Goal: Information Seeking & Learning: Learn about a topic

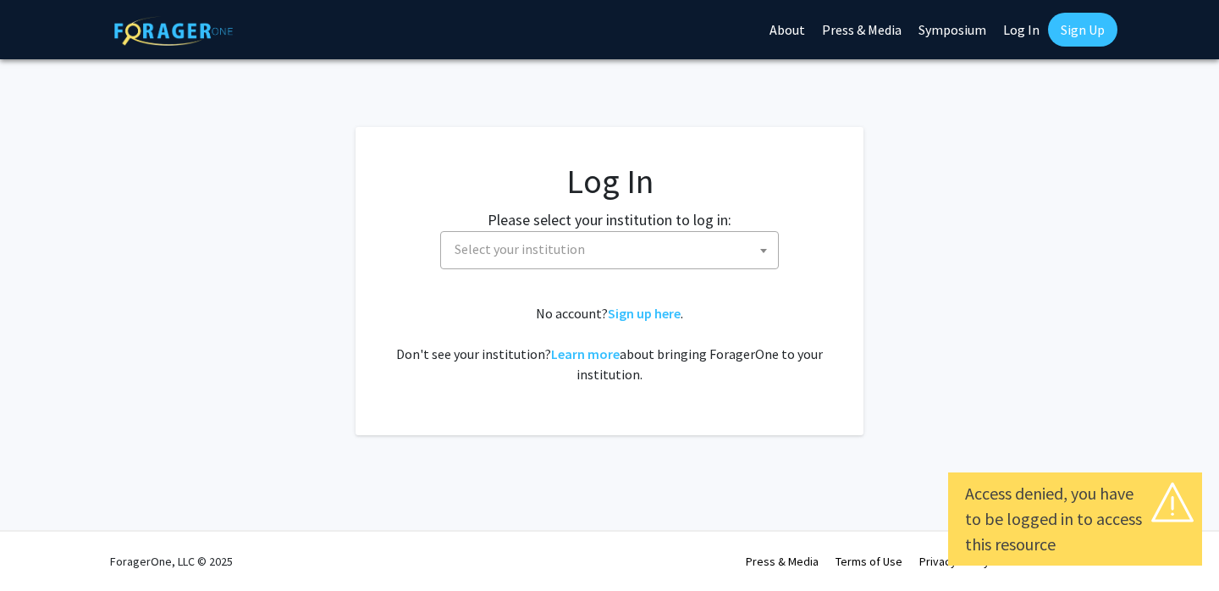
select select
click at [579, 249] on span "Select your institution" at bounding box center [613, 249] width 330 height 35
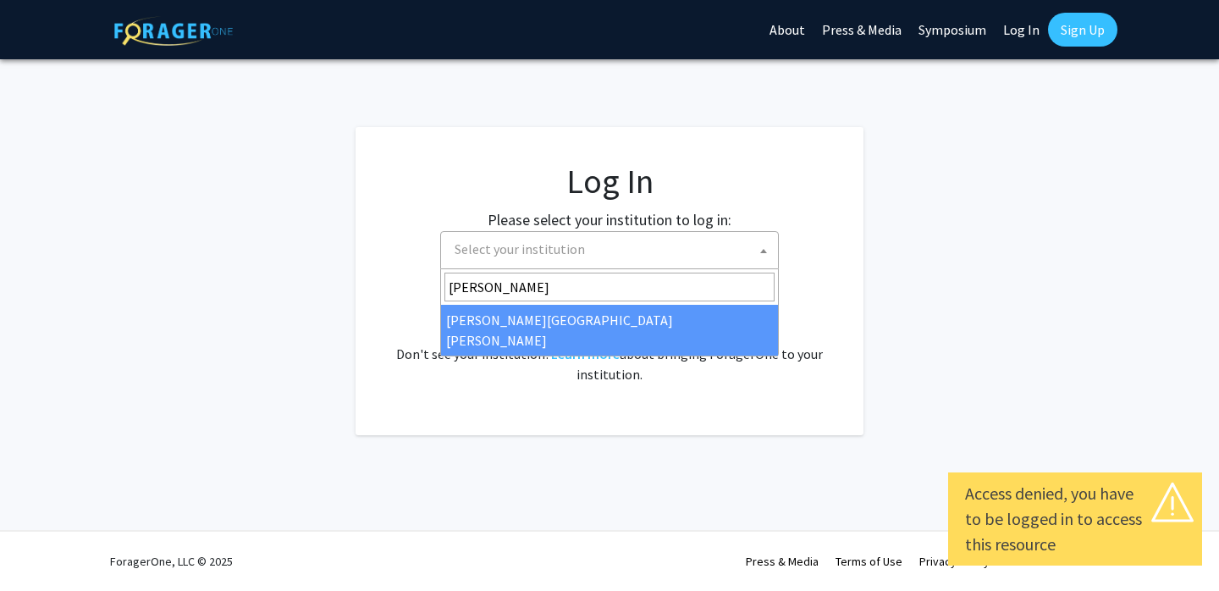
type input "john"
select select "1"
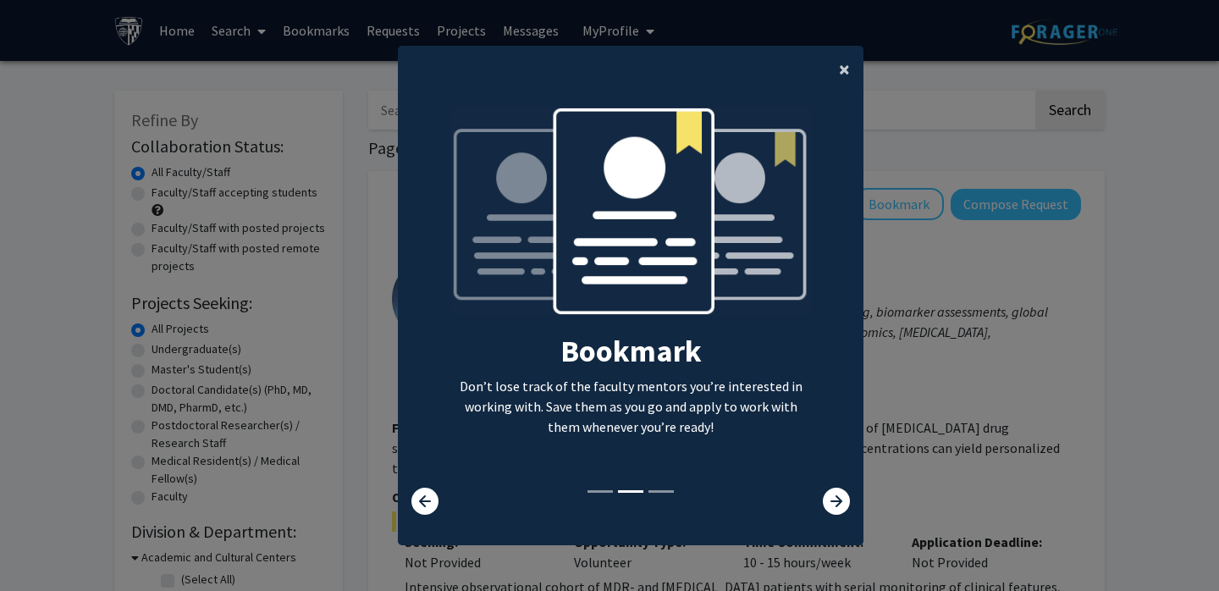
click at [845, 71] on span "×" at bounding box center [844, 69] width 11 height 26
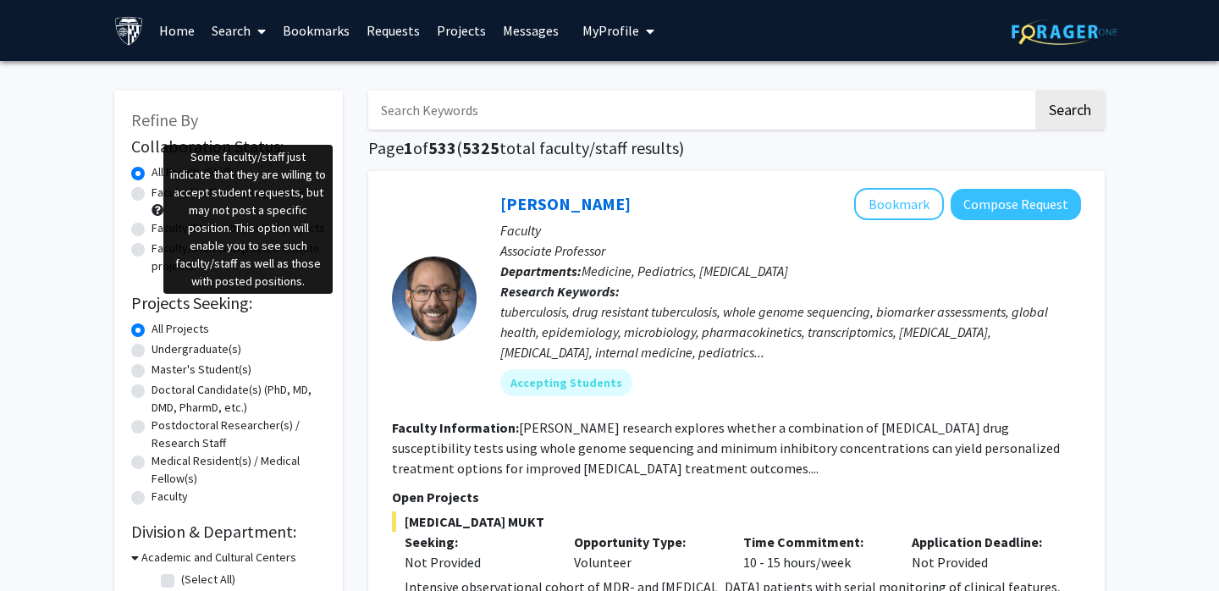
click at [157, 208] on span at bounding box center [158, 210] width 12 height 12
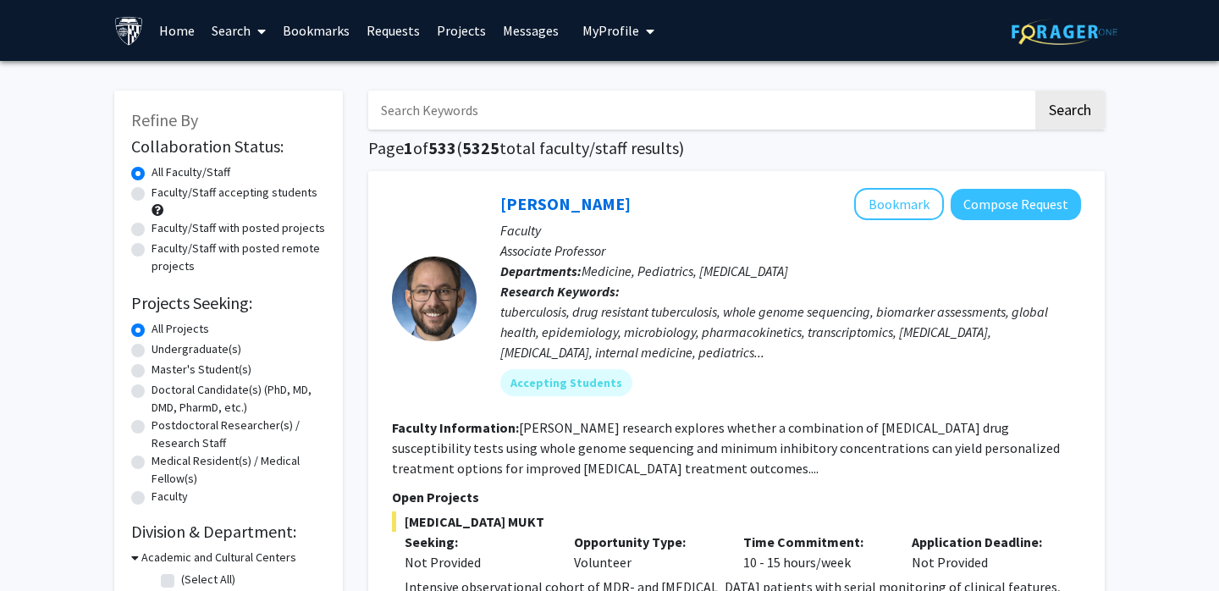
click at [157, 208] on span at bounding box center [158, 210] width 12 height 12
click at [157, 209] on span at bounding box center [158, 210] width 12 height 12
click at [152, 194] on label "Faculty/Staff accepting students" at bounding box center [235, 193] width 166 height 18
click at [152, 194] on input "Faculty/Staff accepting students" at bounding box center [157, 189] width 11 height 11
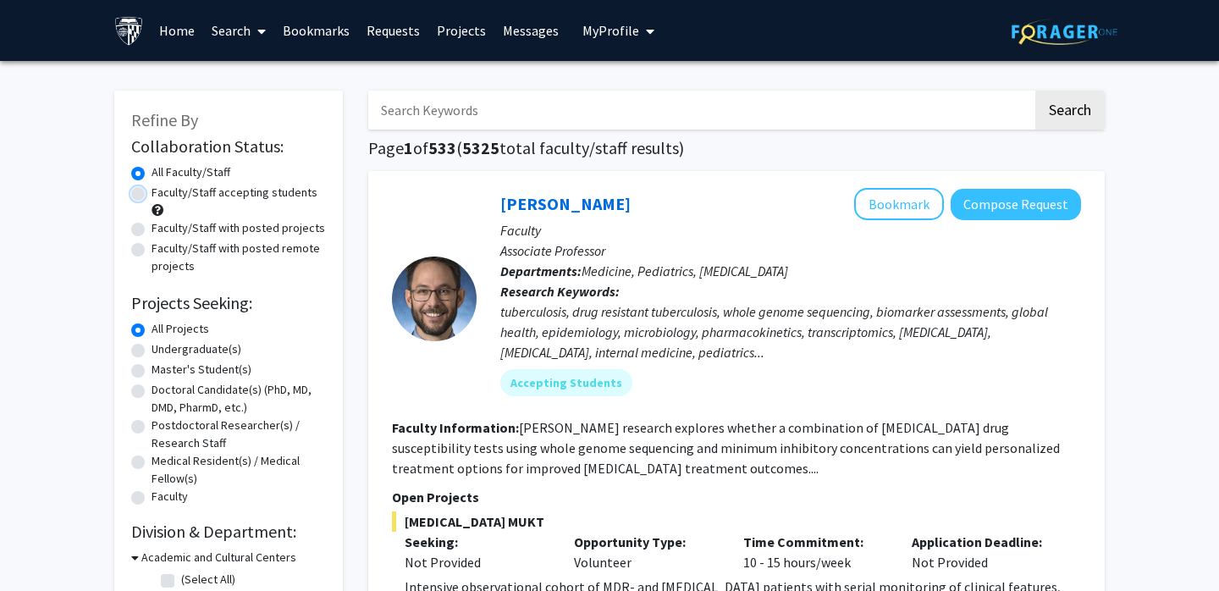
radio input "true"
click at [152, 367] on label "Master's Student(s)" at bounding box center [202, 370] width 100 height 18
click at [152, 367] on input "Master's Student(s)" at bounding box center [157, 366] width 11 height 11
radio input "true"
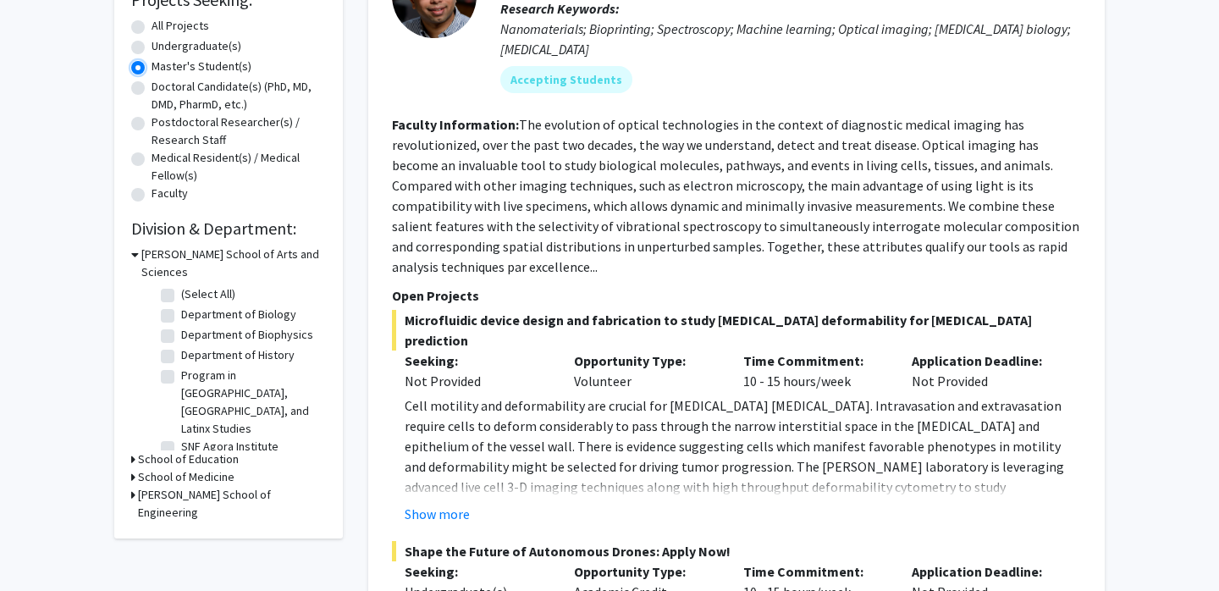
scroll to position [309, 0]
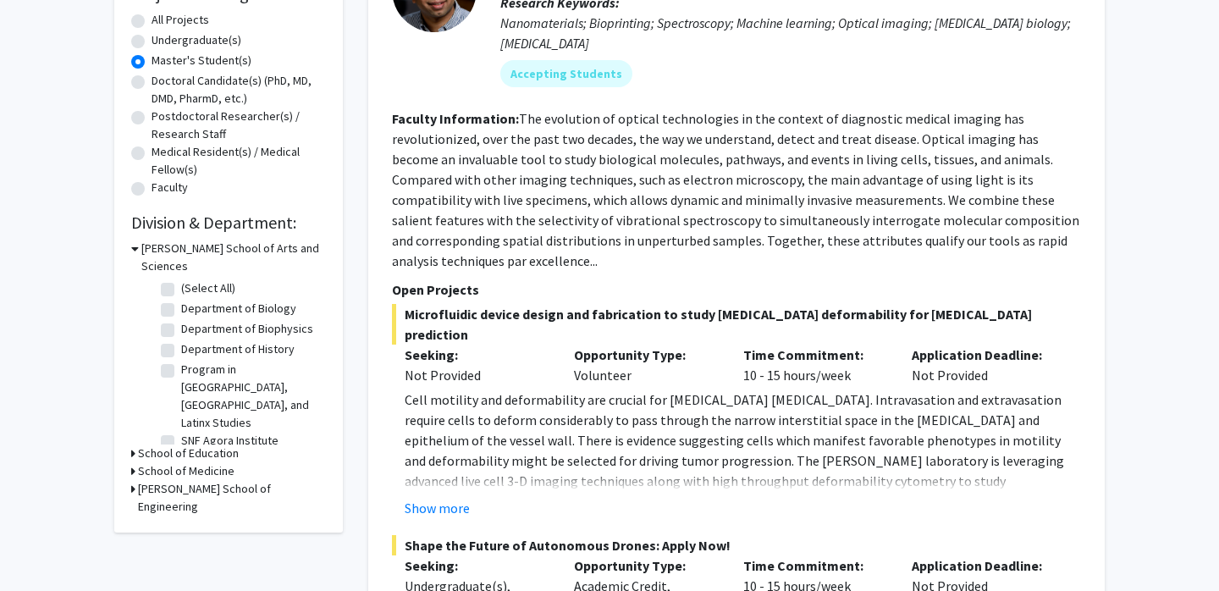
click at [132, 480] on icon at bounding box center [133, 489] width 4 height 18
click at [132, 462] on icon at bounding box center [133, 471] width 4 height 18
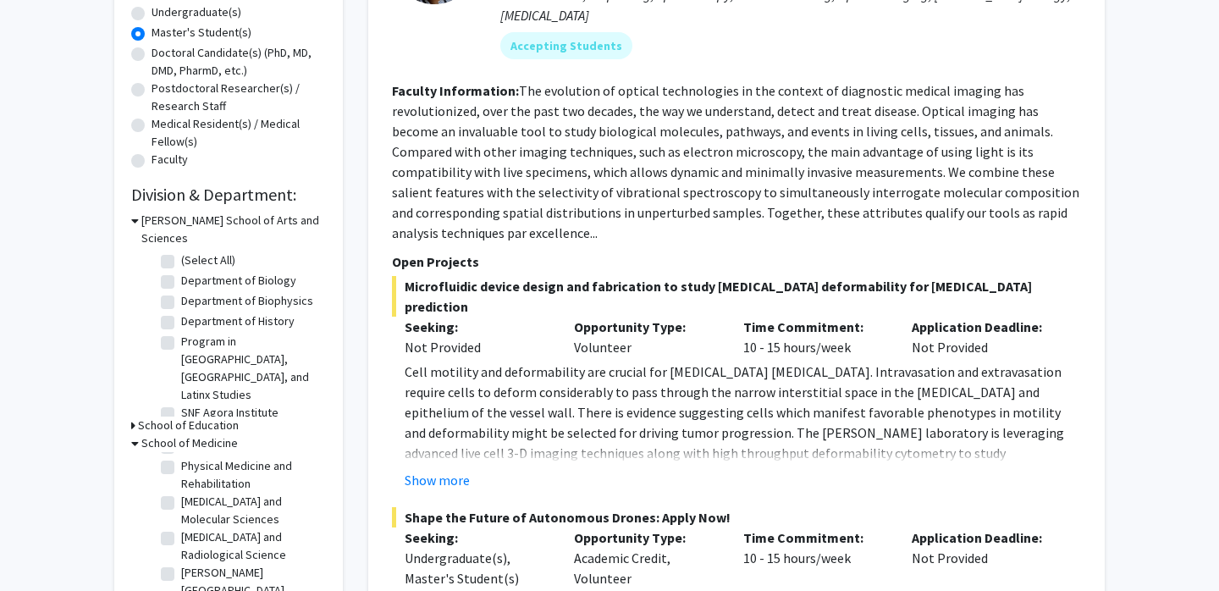
scroll to position [322, 0]
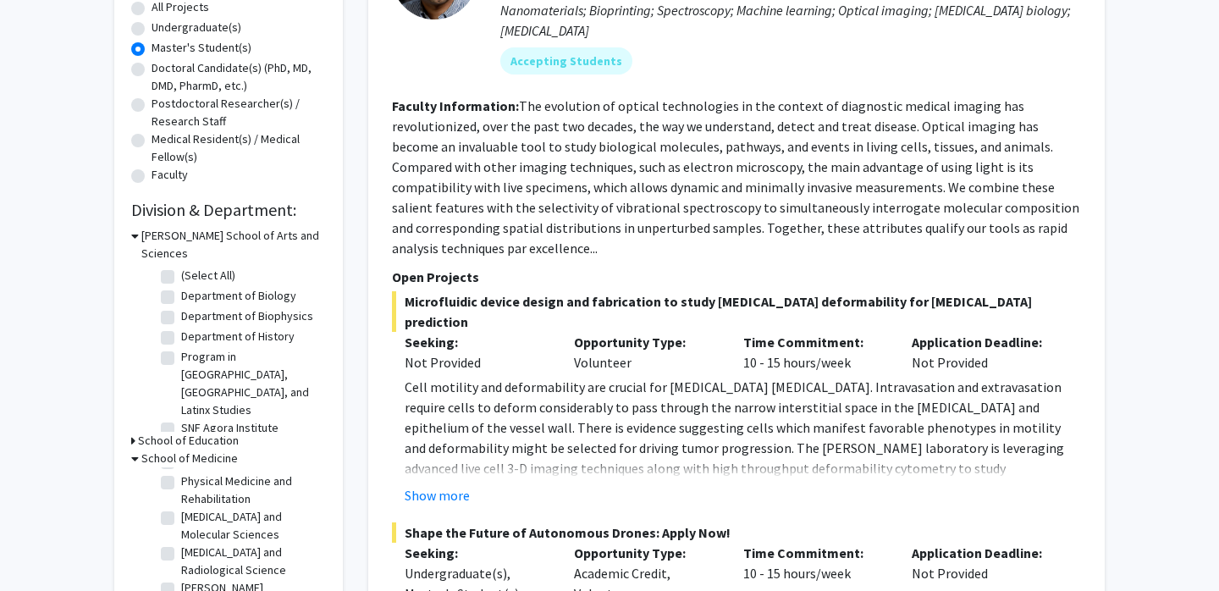
click at [132, 432] on icon at bounding box center [133, 441] width 4 height 18
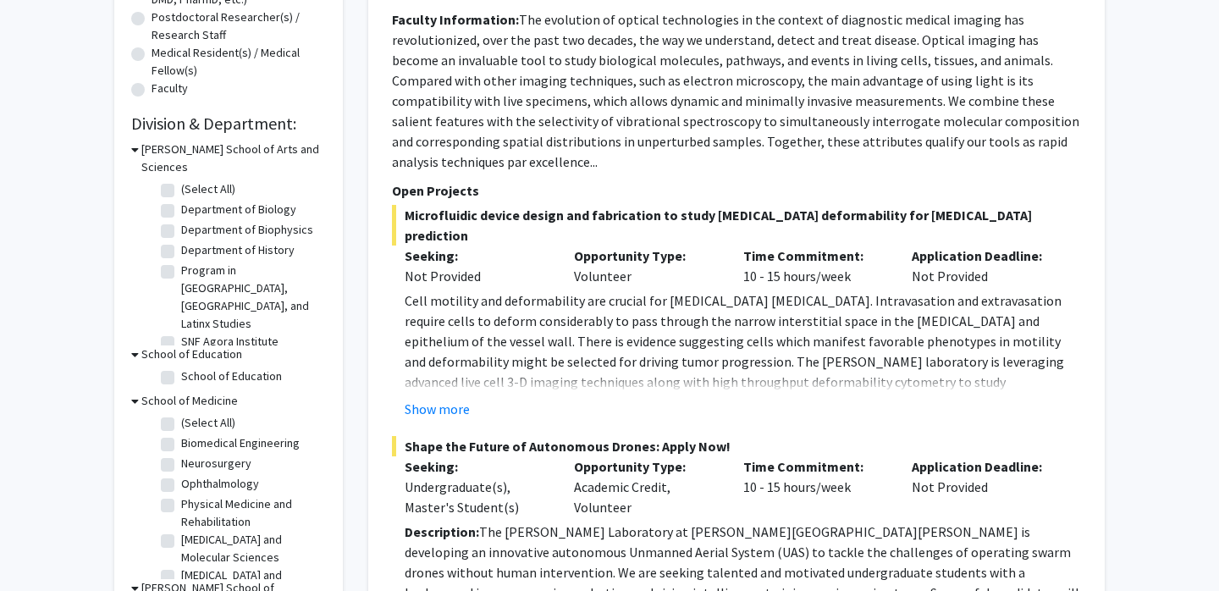
scroll to position [406, 0]
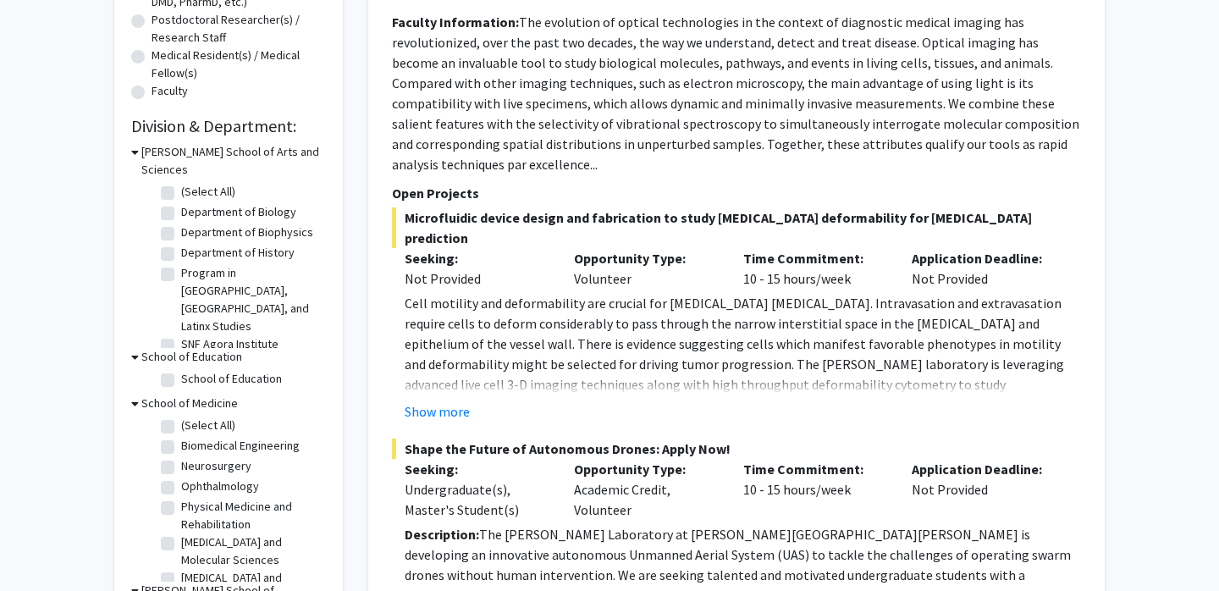
click at [208, 203] on label "Department of Biology" at bounding box center [238, 212] width 115 height 18
click at [192, 203] on input "Department of Biology" at bounding box center [186, 208] width 11 height 11
checkbox input "true"
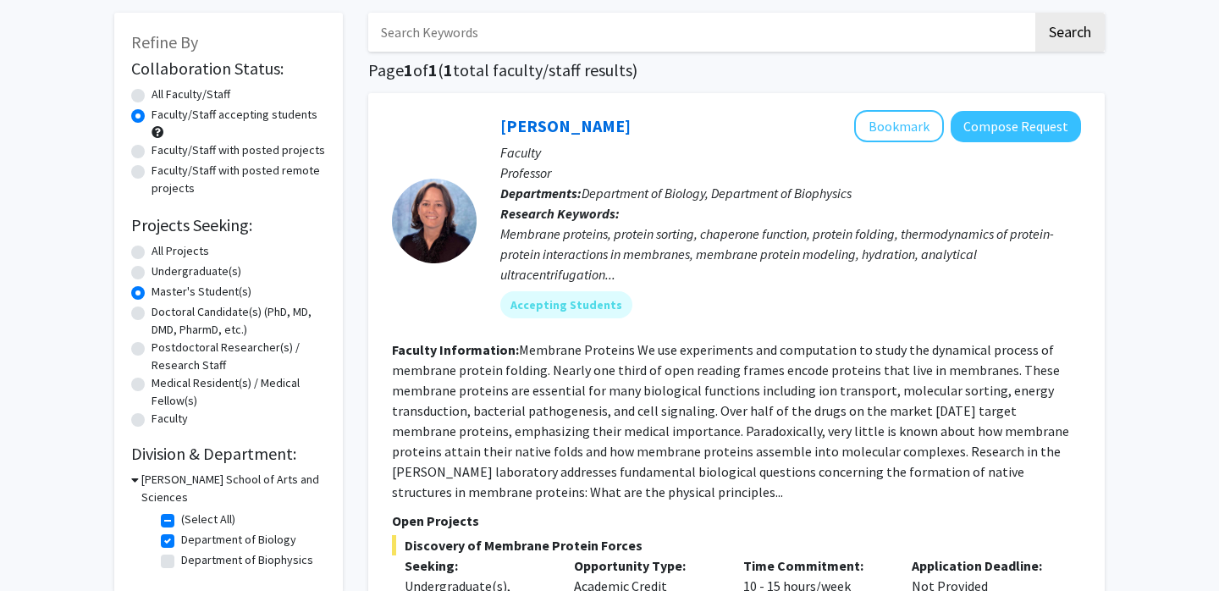
scroll to position [124, 0]
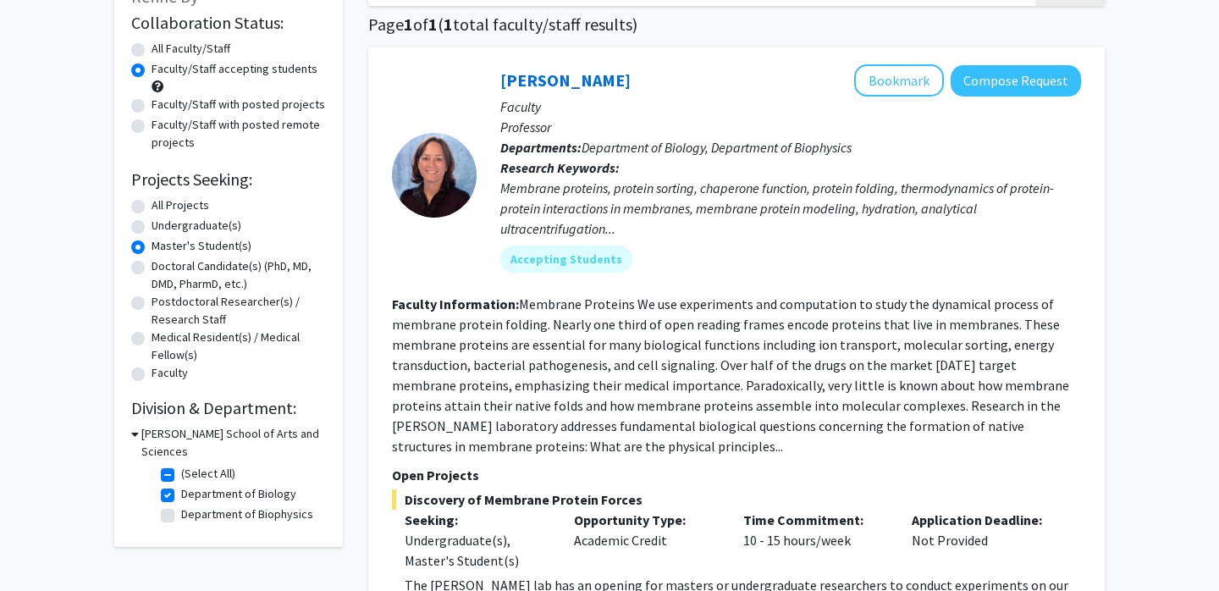
click at [181, 485] on label "Department of Biology" at bounding box center [238, 494] width 115 height 18
click at [181, 485] on input "Department of Biology" at bounding box center [186, 490] width 11 height 11
checkbox input "false"
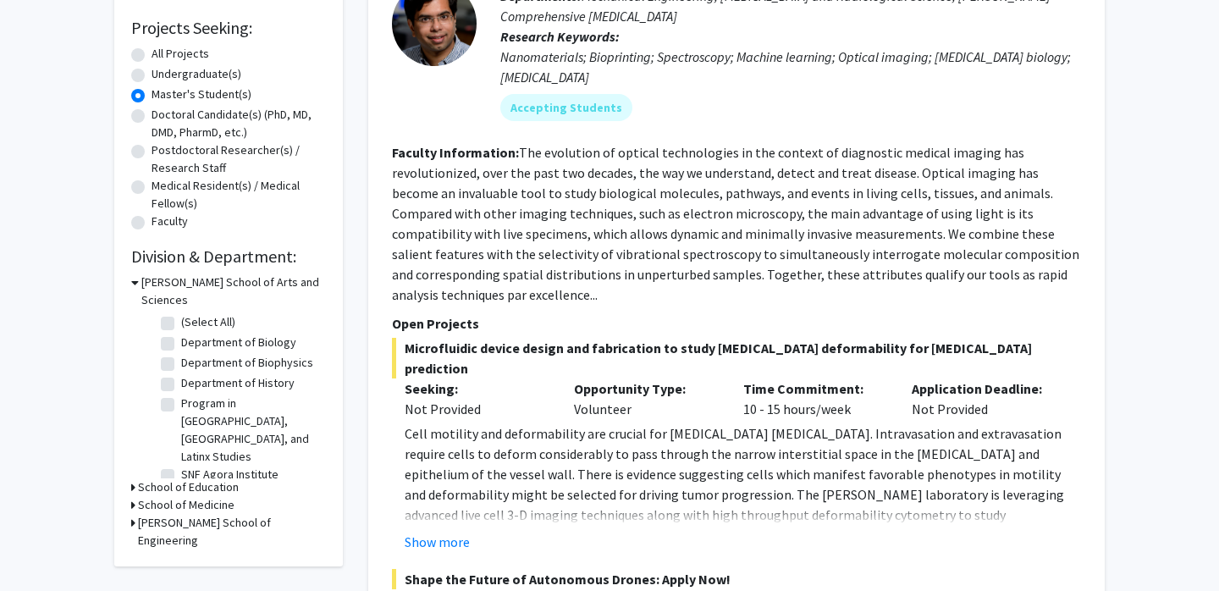
scroll to position [277, 0]
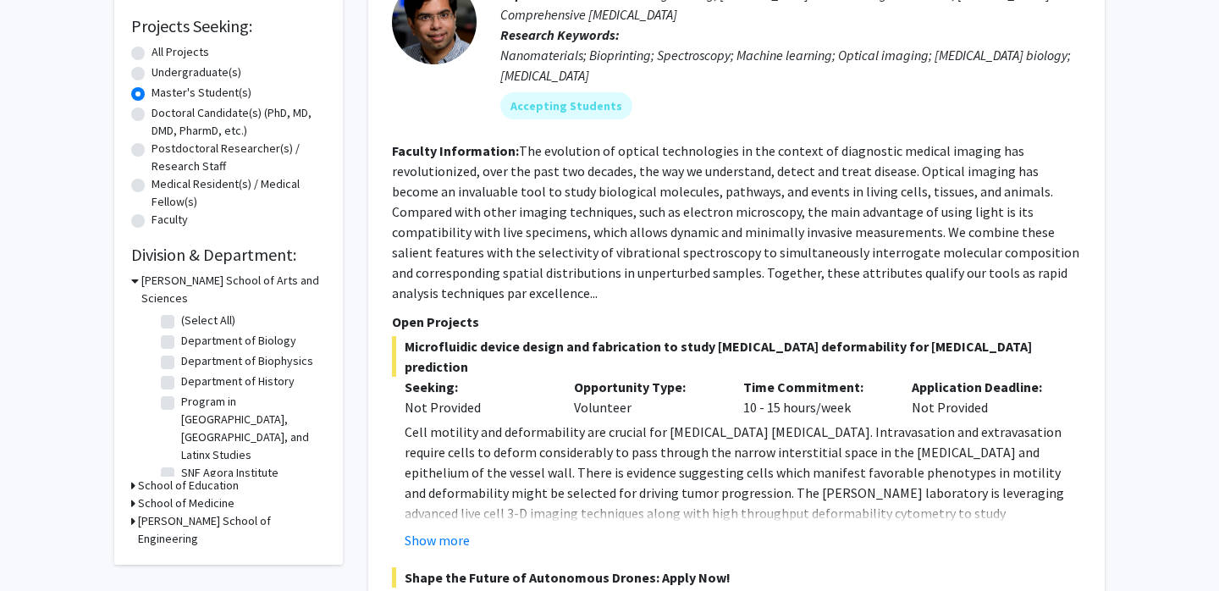
click at [217, 332] on label "Department of Biology" at bounding box center [238, 341] width 115 height 18
click at [192, 332] on input "Department of Biology" at bounding box center [186, 337] width 11 height 11
checkbox input "true"
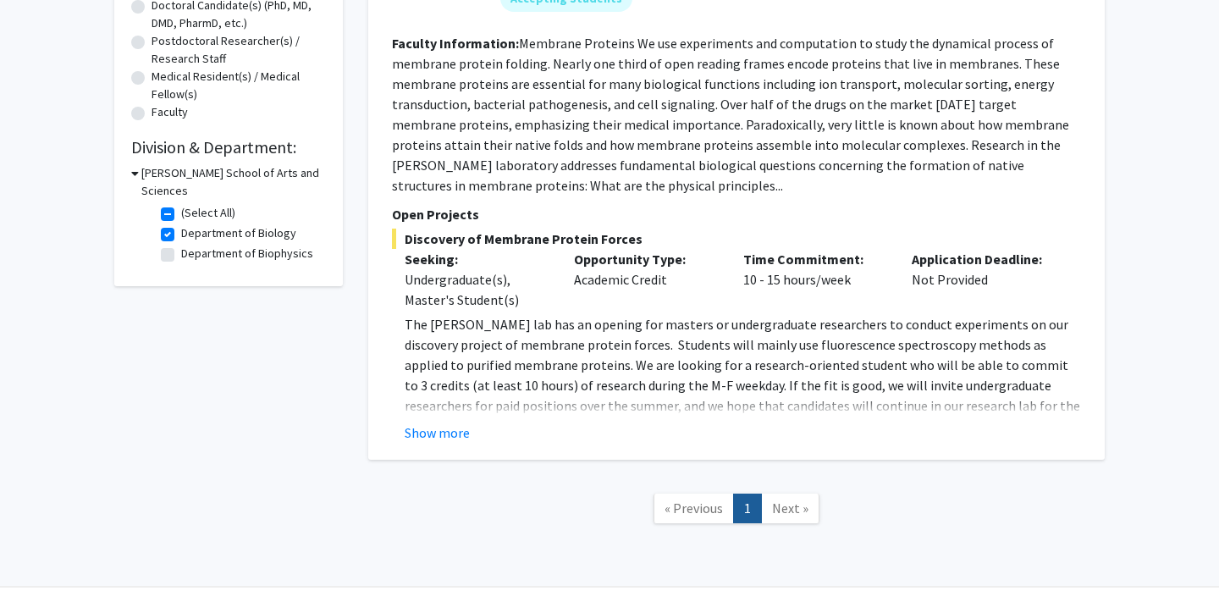
scroll to position [389, 0]
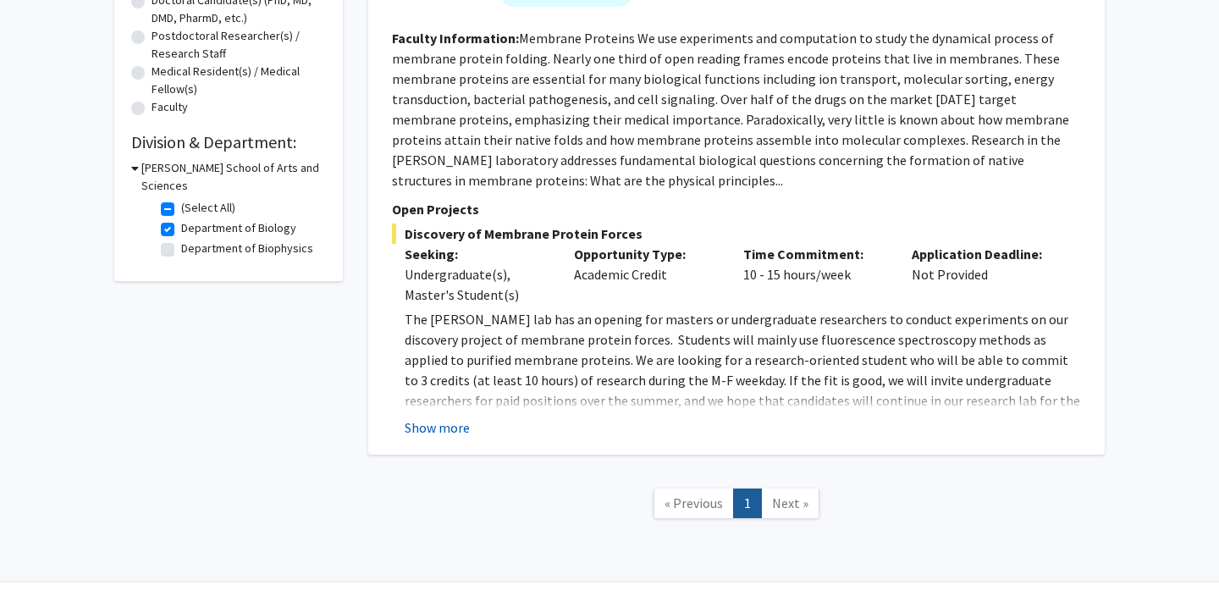
click at [457, 431] on button "Show more" at bounding box center [437, 427] width 65 height 20
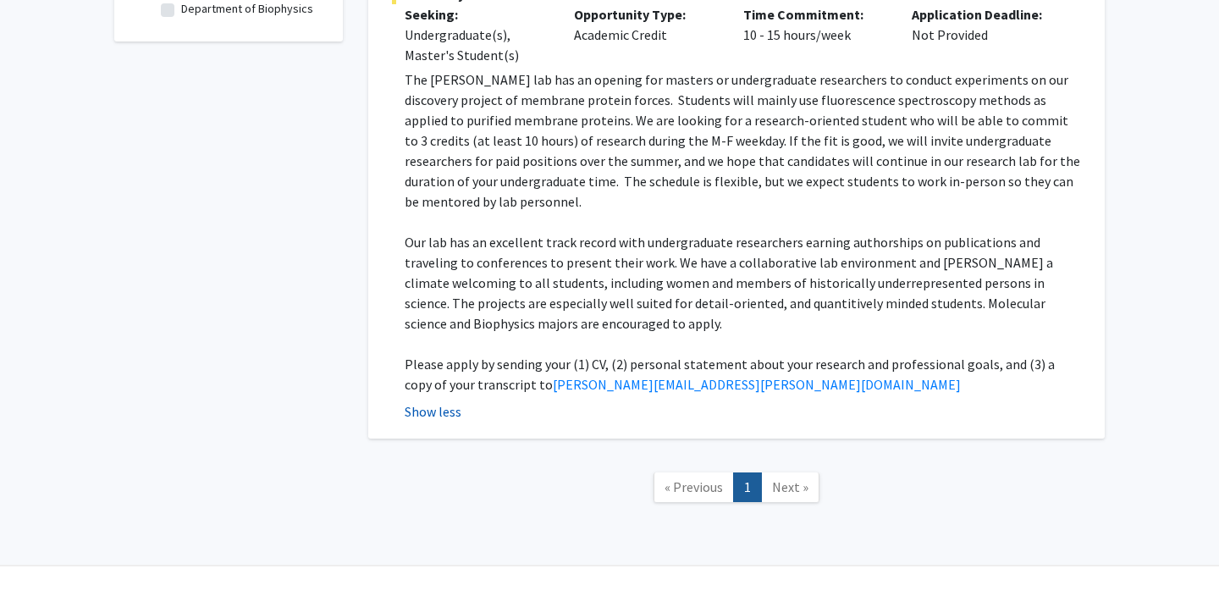
scroll to position [632, 0]
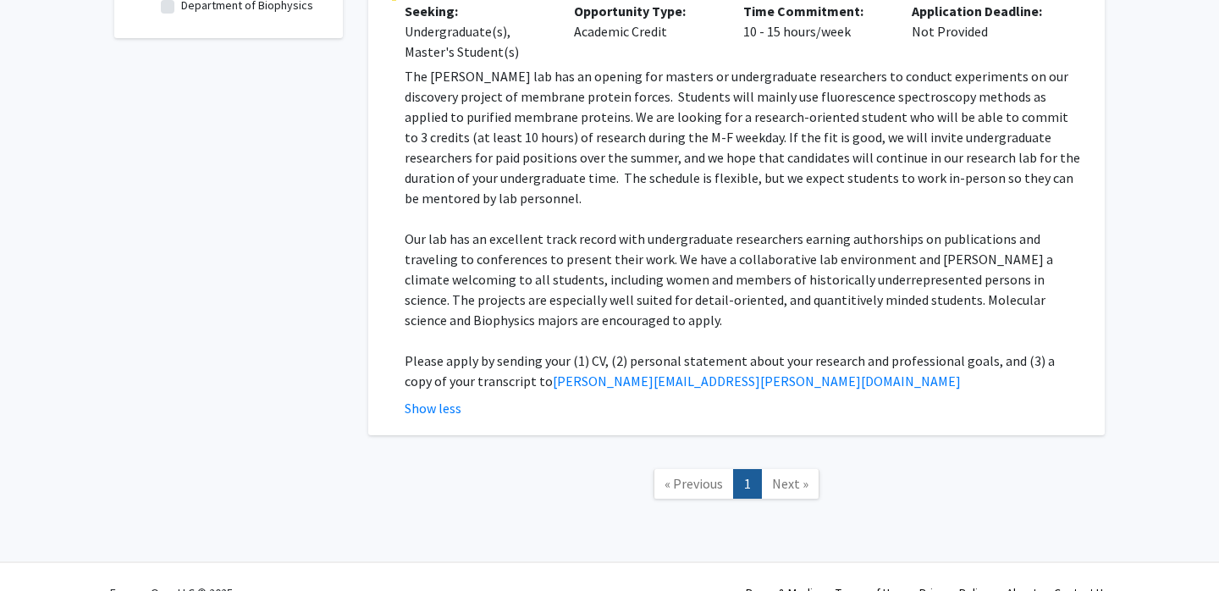
checkbox input "false"
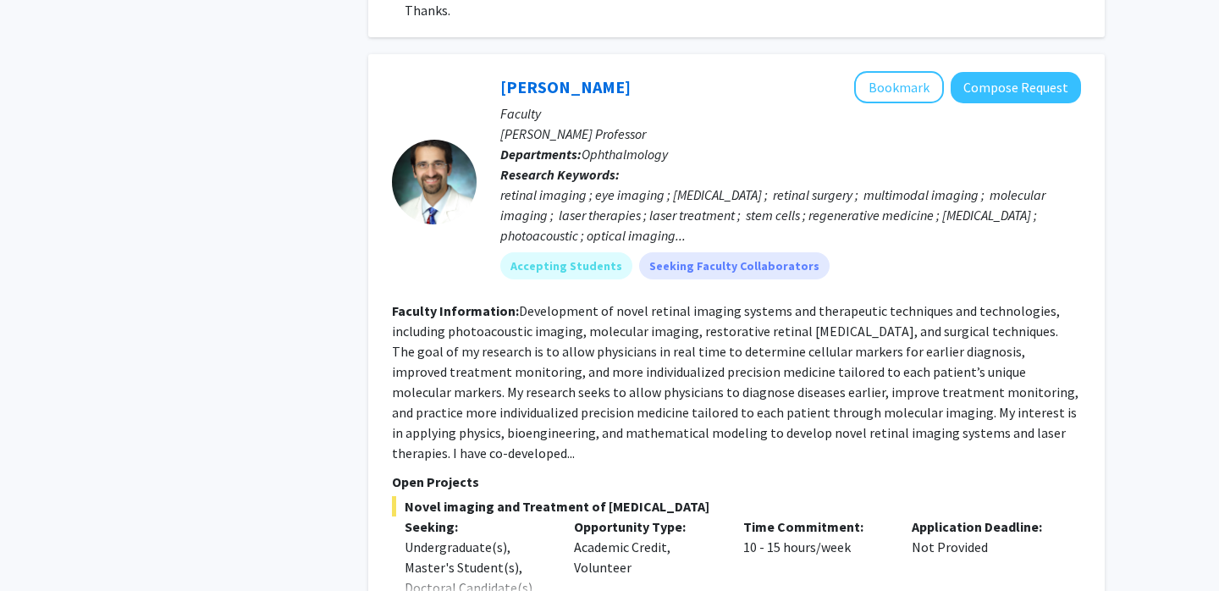
scroll to position [1651, 0]
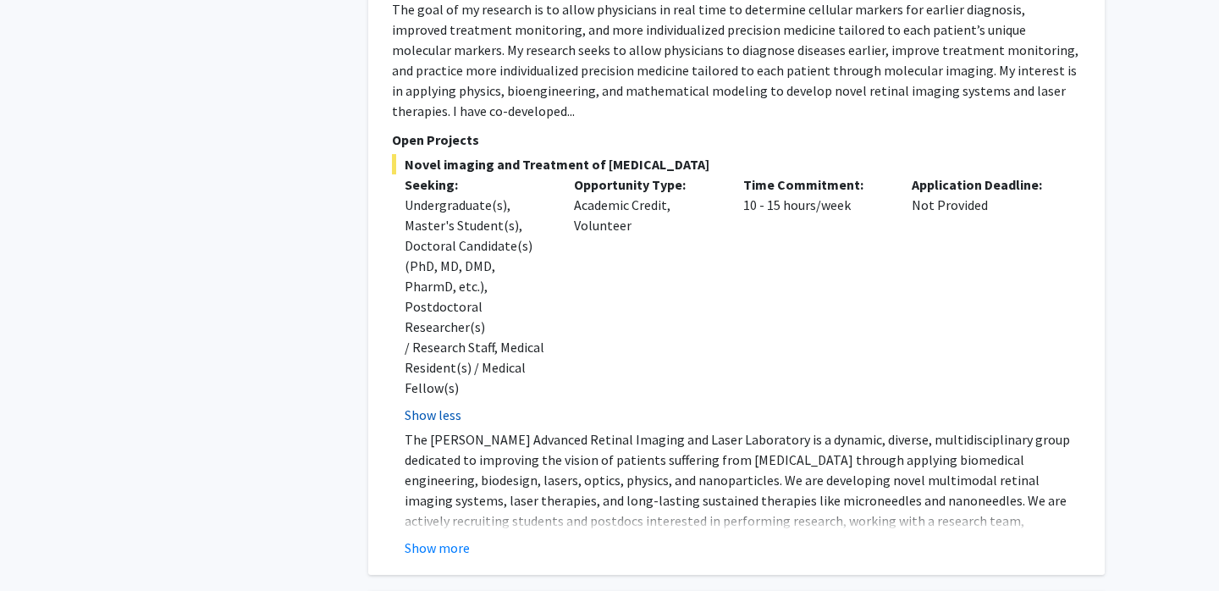
scroll to position [1984, 0]
click at [441, 536] on button "Show more" at bounding box center [437, 546] width 65 height 20
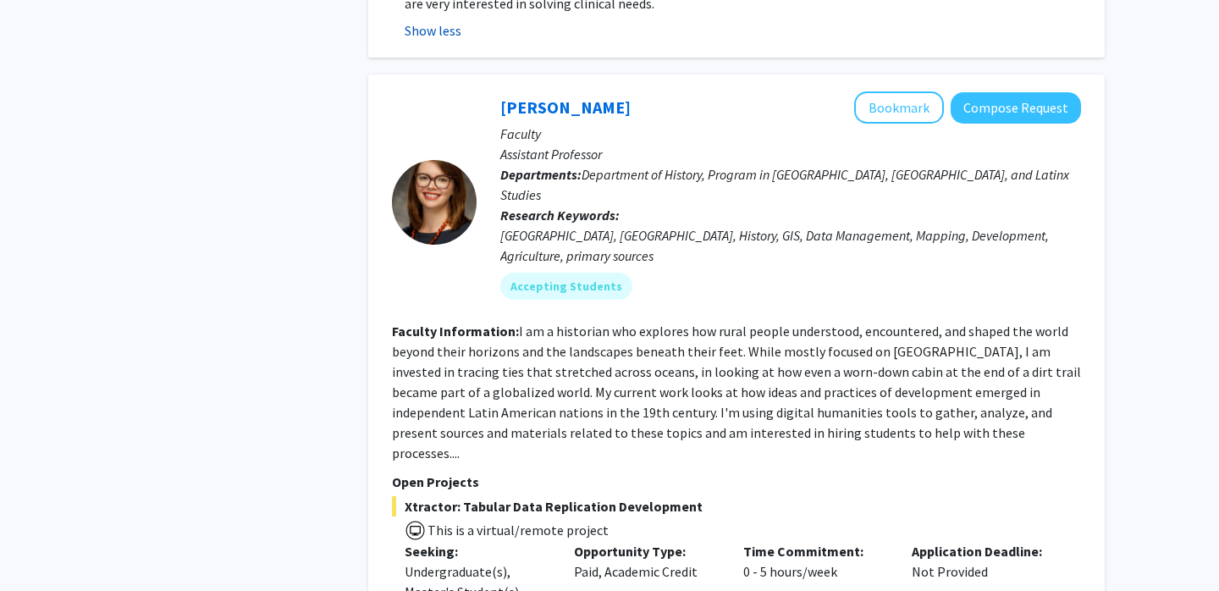
scroll to position [2564, 0]
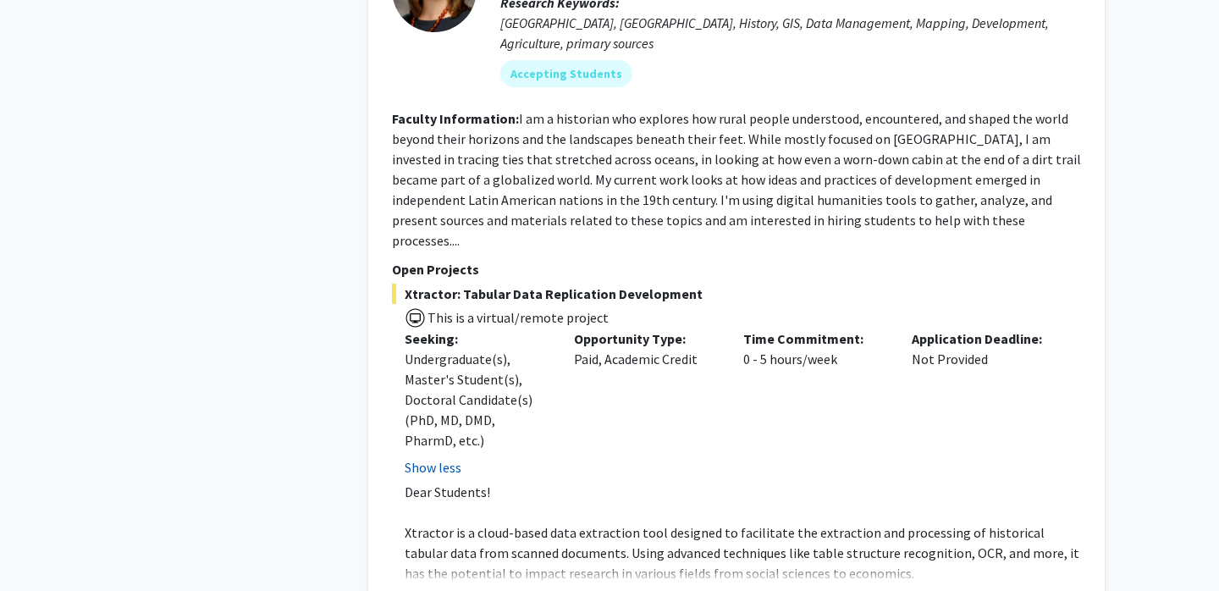
scroll to position [2774, 0]
click at [439, 588] on button "Show more" at bounding box center [437, 598] width 65 height 20
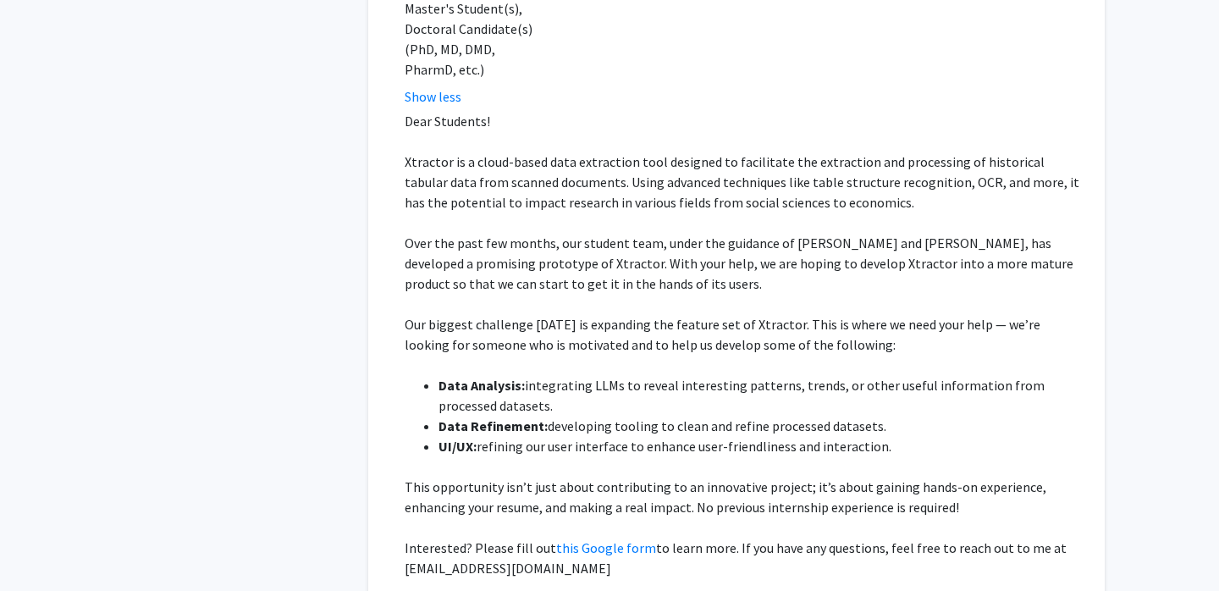
scroll to position [3145, 0]
click at [617, 538] on link "this Google form" at bounding box center [606, 546] width 100 height 17
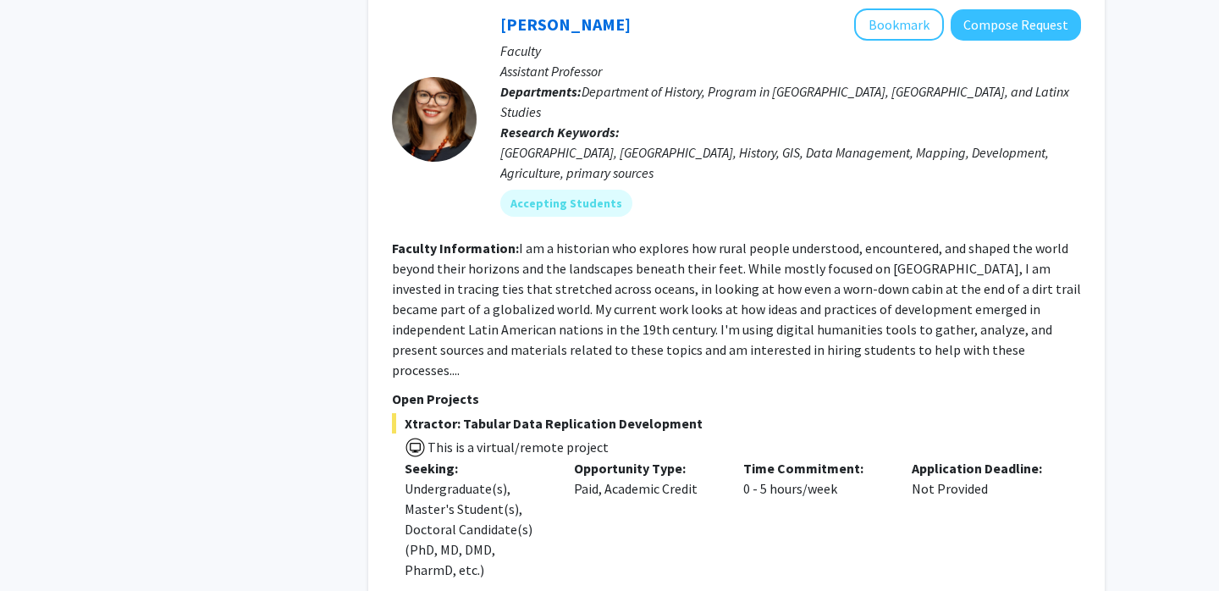
scroll to position [2653, 0]
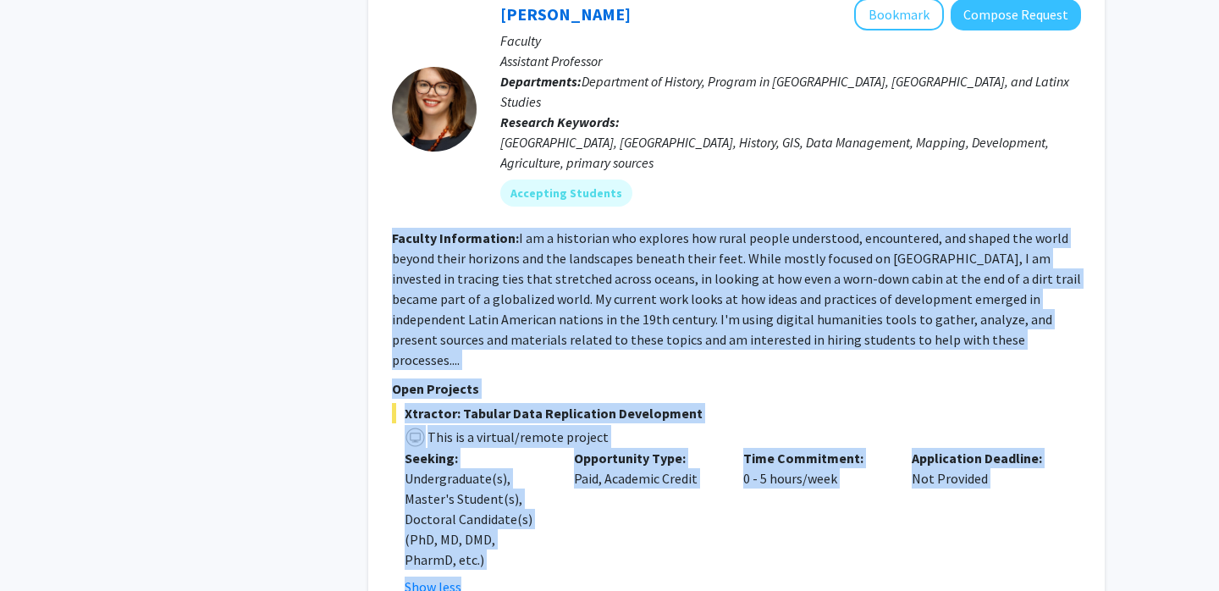
drag, startPoint x: 384, startPoint y: 111, endPoint x: 761, endPoint y: 575, distance: 597.6
click at [761, 575] on div "[PERSON_NAME] Bookmark Compose Request Faculty Assistant Professor Departments:…" at bounding box center [736, 597] width 737 height 1233
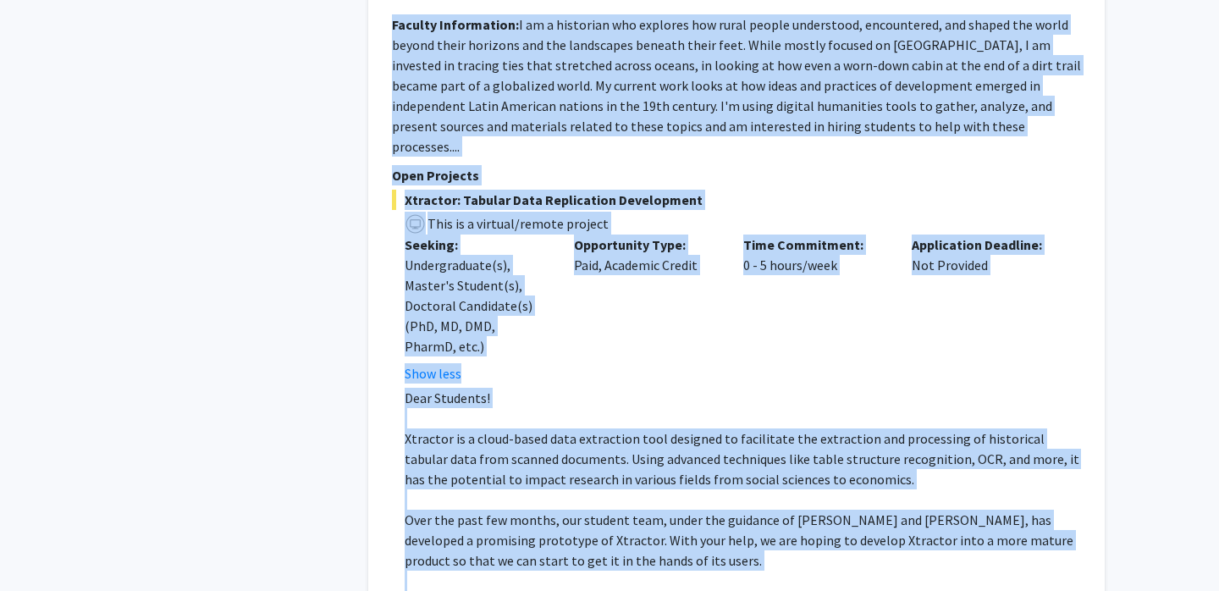
scroll to position [3172, 0]
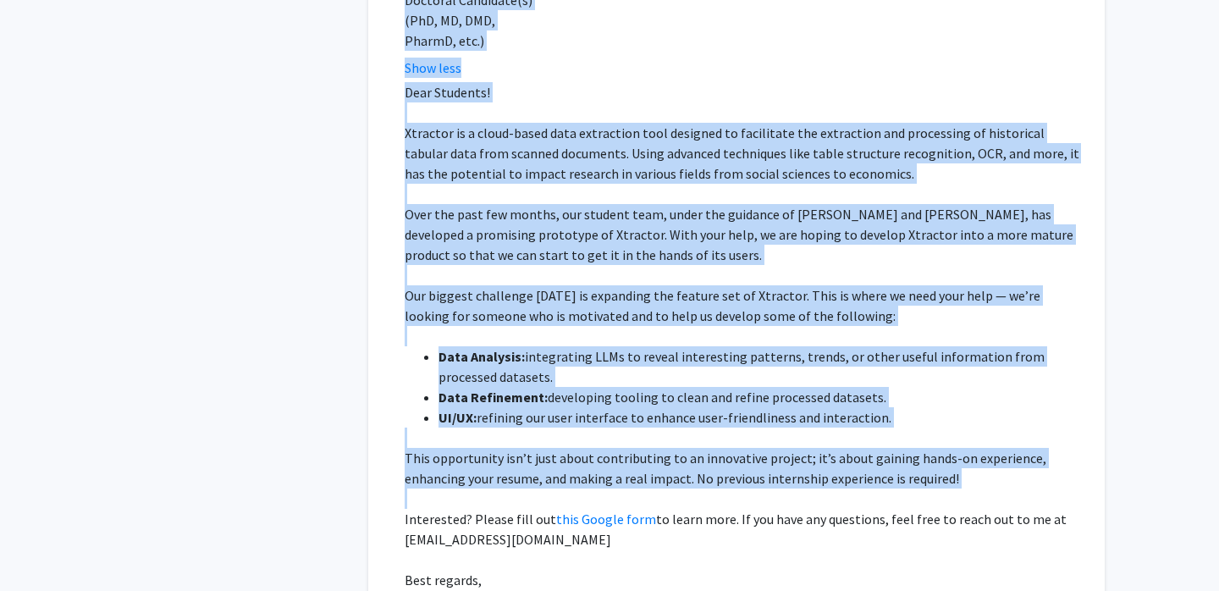
copy fg-search-faculty "Loremip Dolorsitame: C ad e seddoeius tem incididu utl etdol magnaa enimadmini,…"
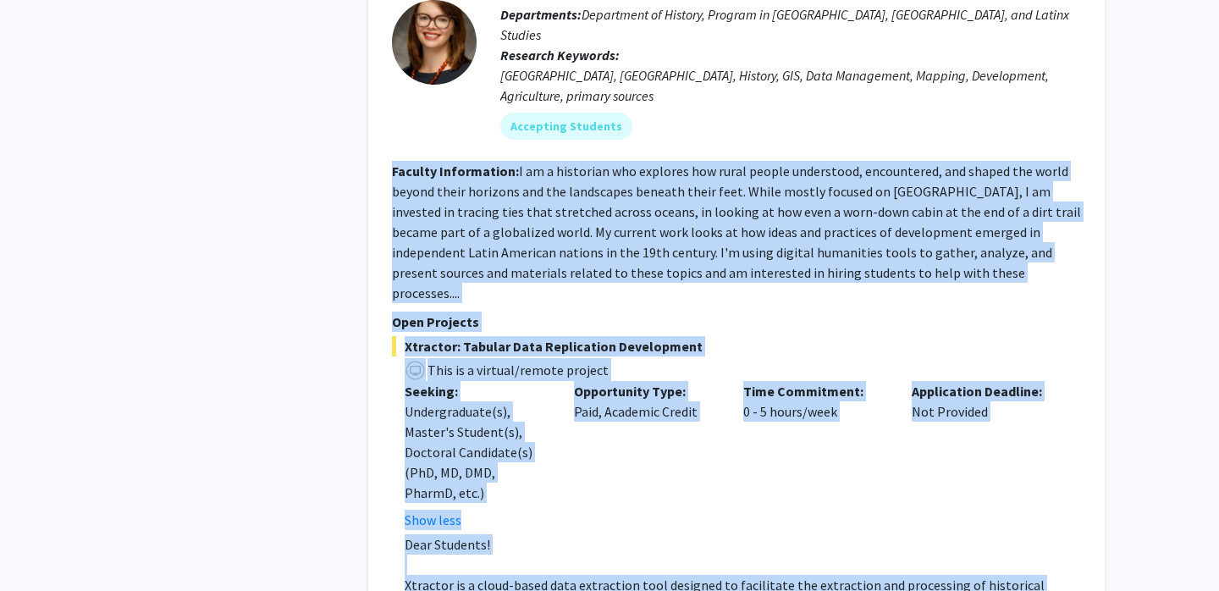
scroll to position [2437, 0]
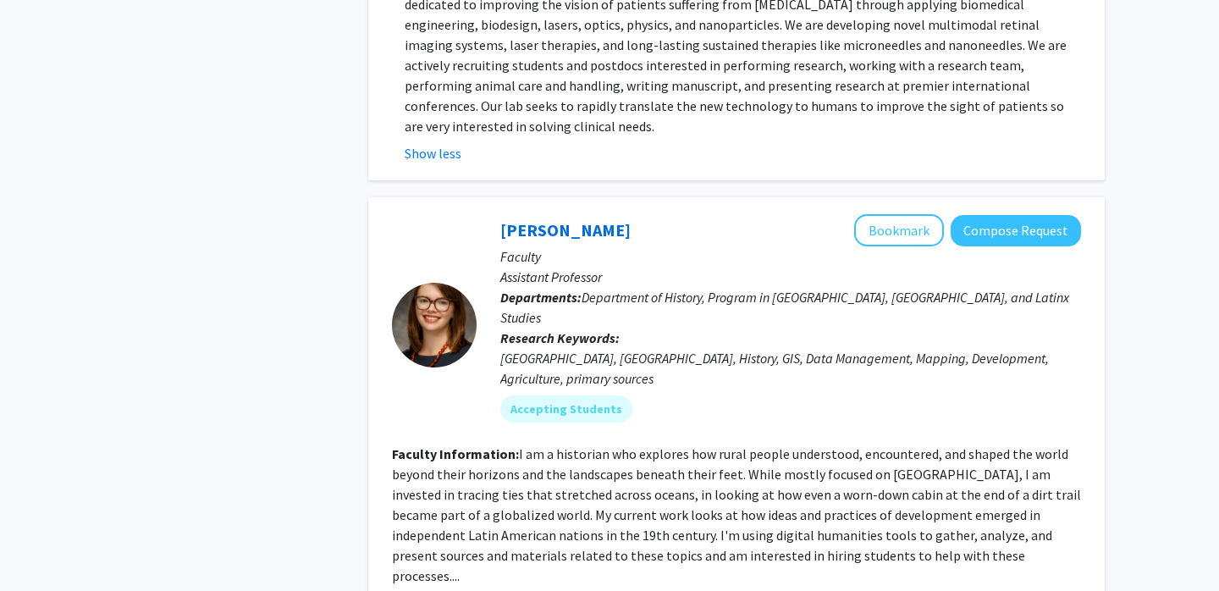
click at [753, 445] on fg-read-more "I am a historian who explores how rural people understood, encountered, and sha…" at bounding box center [736, 514] width 689 height 139
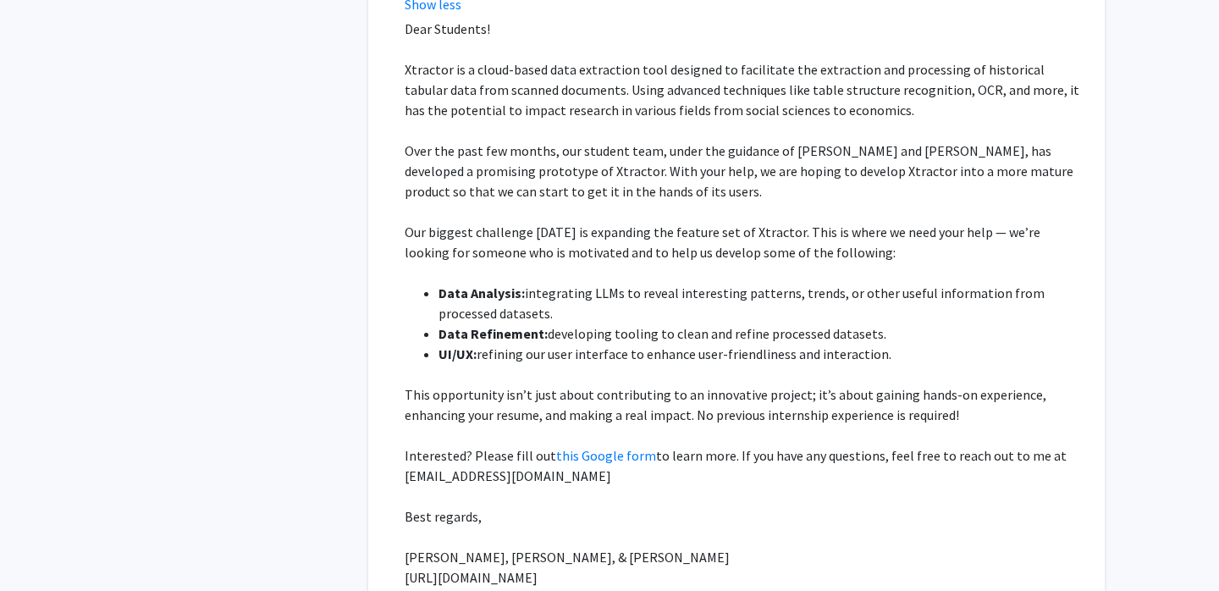
scroll to position [3237, 0]
click at [588, 446] on link "this Google form" at bounding box center [606, 454] width 100 height 17
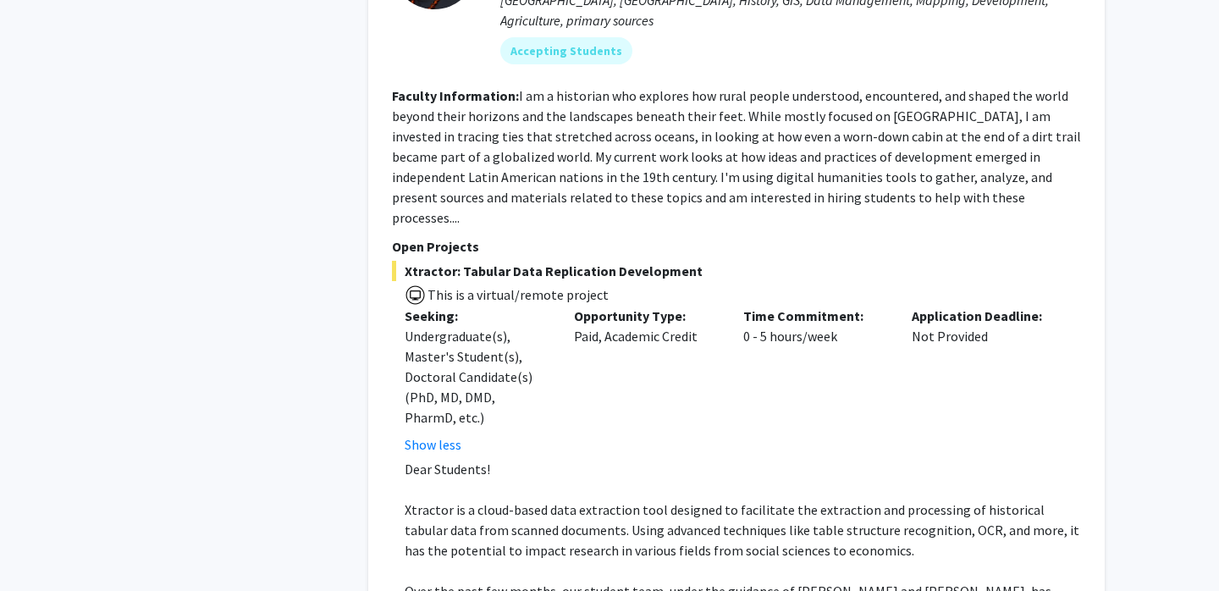
scroll to position [2729, 0]
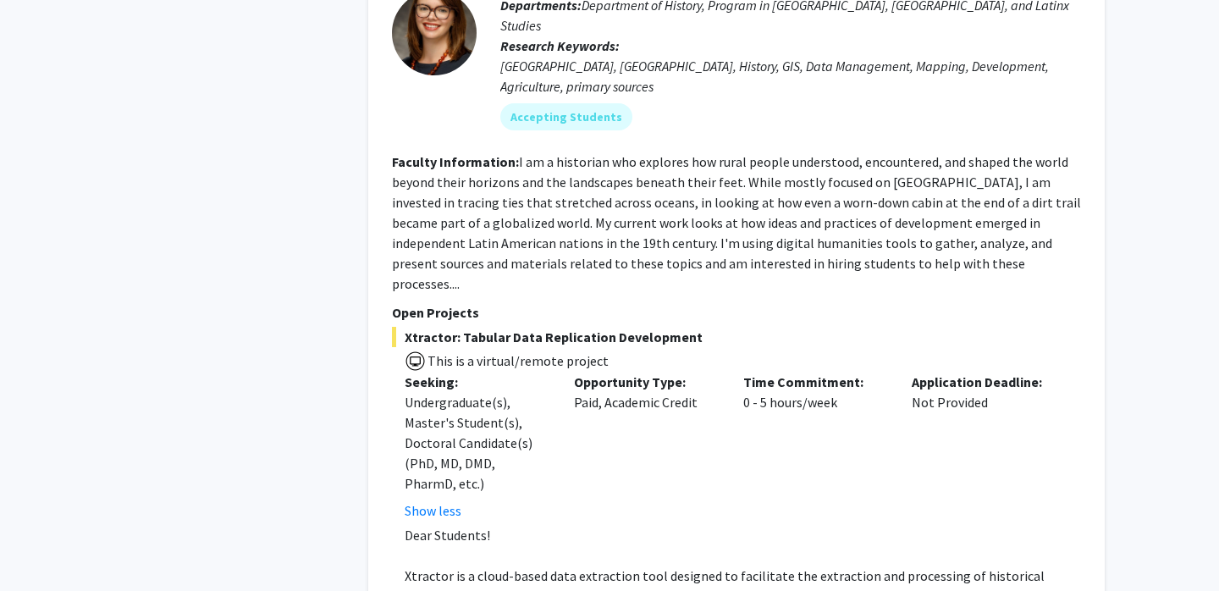
drag, startPoint x: 462, startPoint y: 196, endPoint x: 756, endPoint y: 185, distance: 293.9
click at [756, 327] on span "Xtractor: Tabular Data Replication Development" at bounding box center [736, 337] width 689 height 20
copy span "Tabular Data Replication Development"
